Goal: Task Accomplishment & Management: Manage account settings

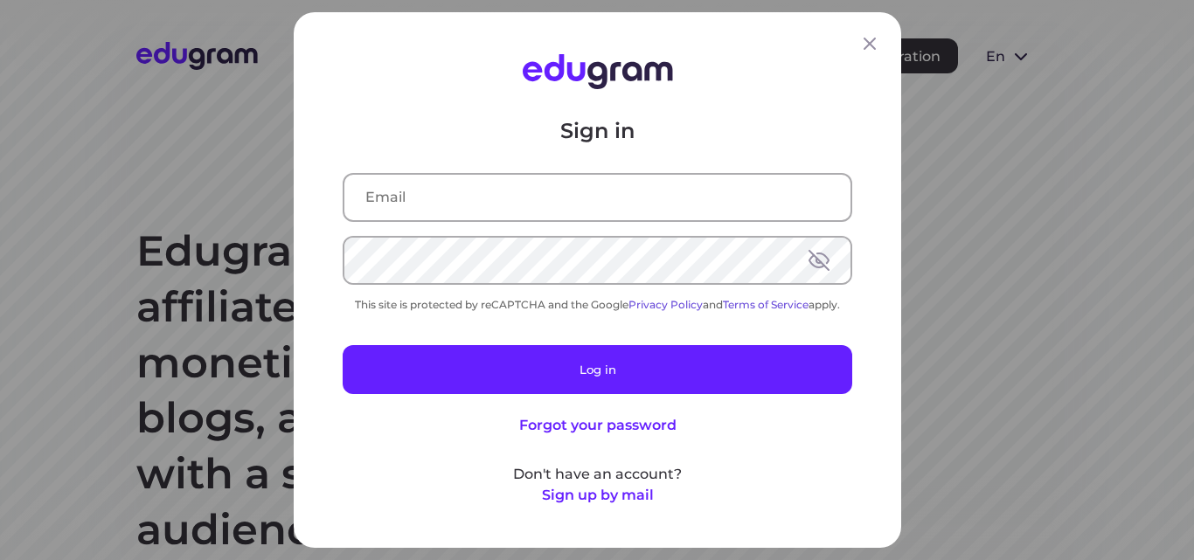
type input "dimittross@yandex.ru"
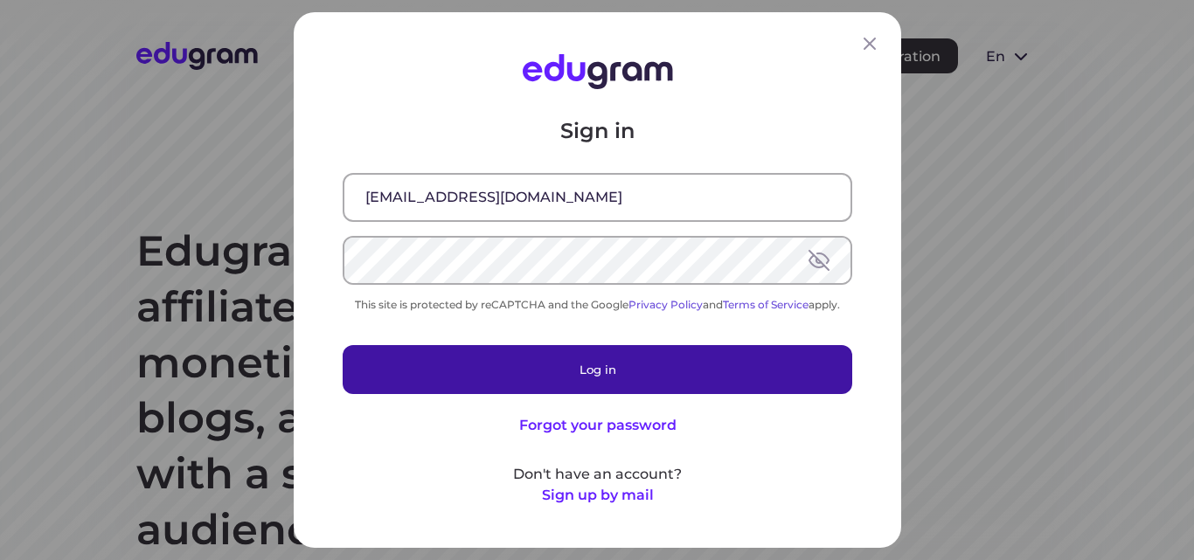
click at [567, 361] on button "Log in" at bounding box center [598, 369] width 510 height 49
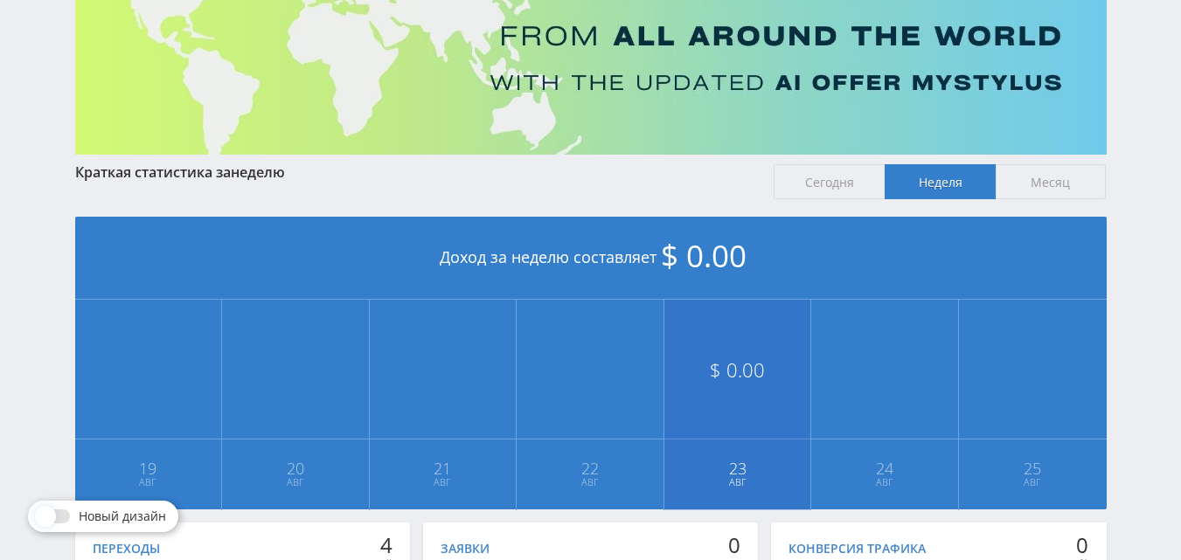
scroll to position [437, 0]
